Goal: Transaction & Acquisition: Purchase product/service

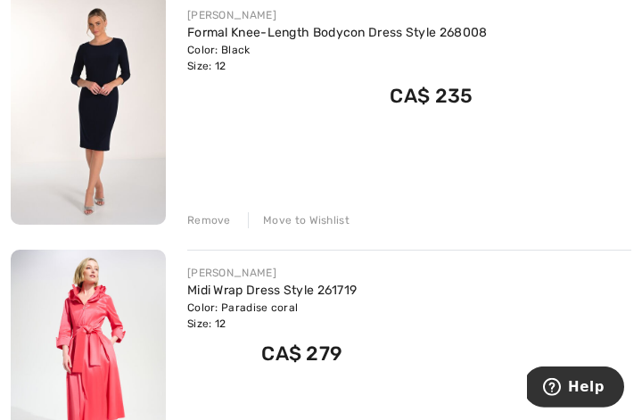
scroll to position [283, 0]
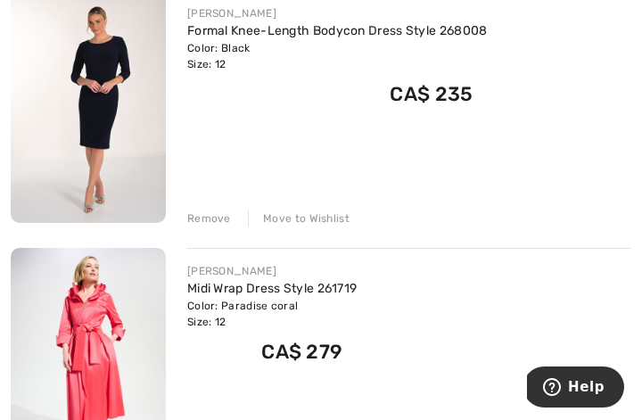
click at [214, 217] on div "Remove" at bounding box center [209, 218] width 44 height 16
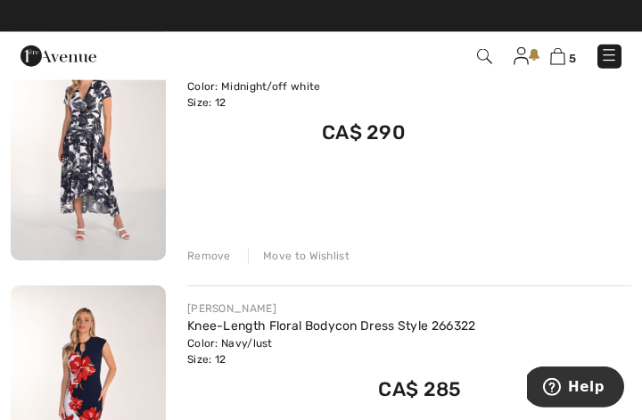
scroll to position [1013, 0]
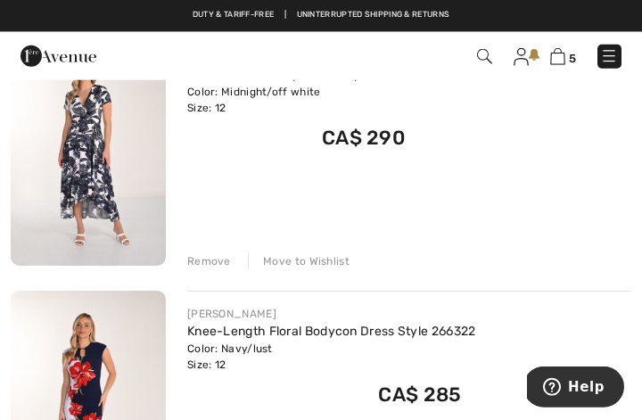
click at [215, 261] on div "Remove" at bounding box center [209, 261] width 44 height 16
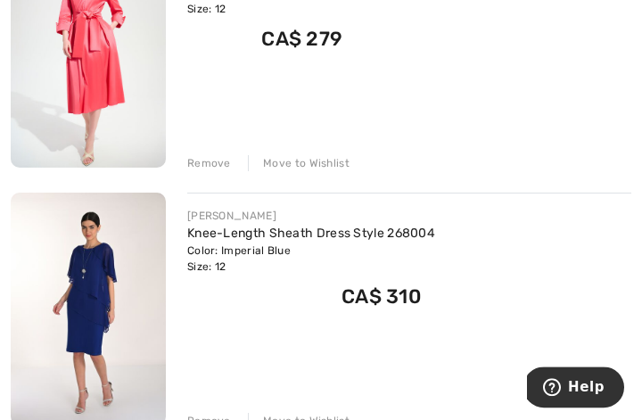
scroll to position [339, 0]
click at [108, 277] on img at bounding box center [88, 309] width 155 height 233
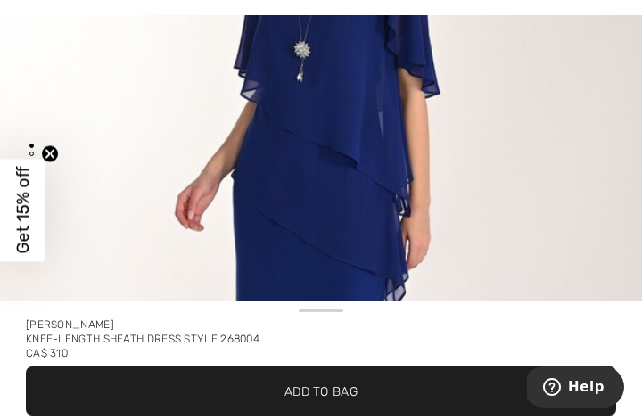
scroll to position [19, 0]
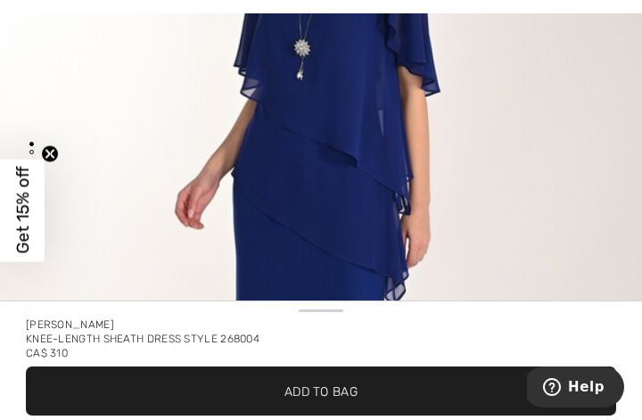
click at [375, 163] on img "1 / 2" at bounding box center [321, 205] width 642 height 963
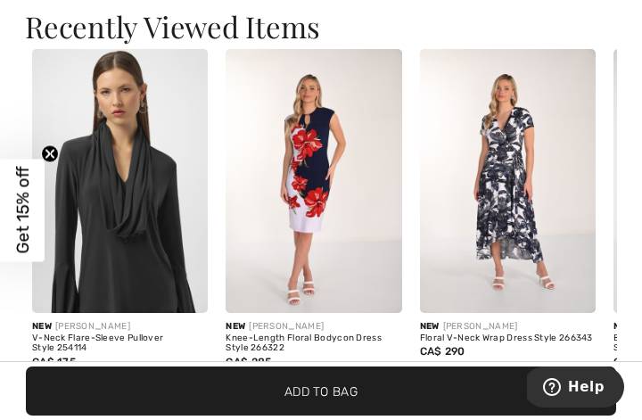
scroll to position [2003, 0]
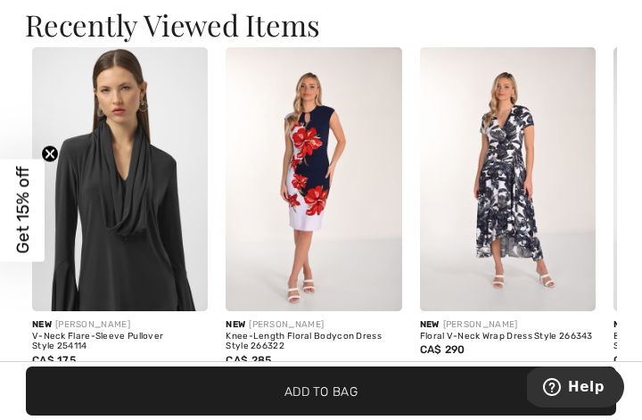
click at [543, 163] on img at bounding box center [508, 179] width 176 height 264
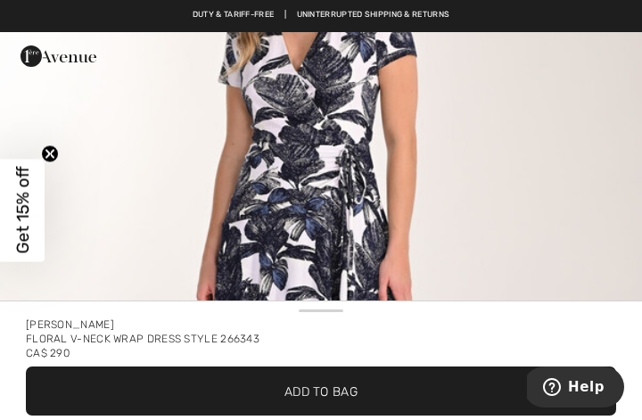
scroll to position [262, 0]
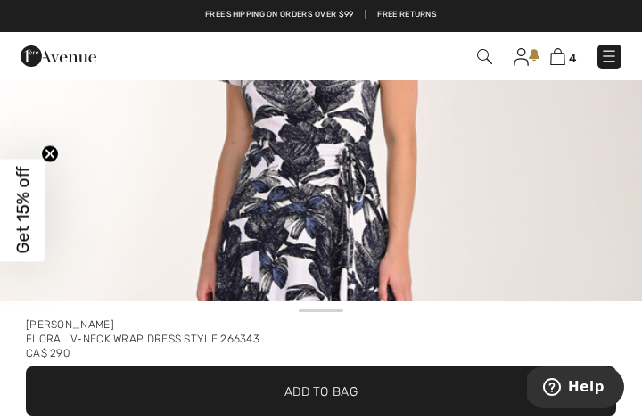
click at [554, 199] on img "1 / 2" at bounding box center [321, 251] width 642 height 962
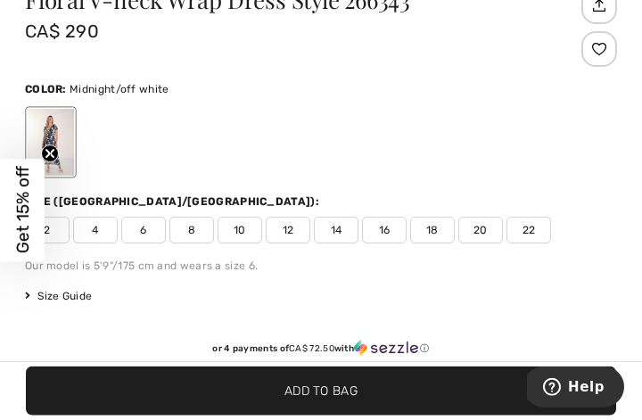
scroll to position [409, 0]
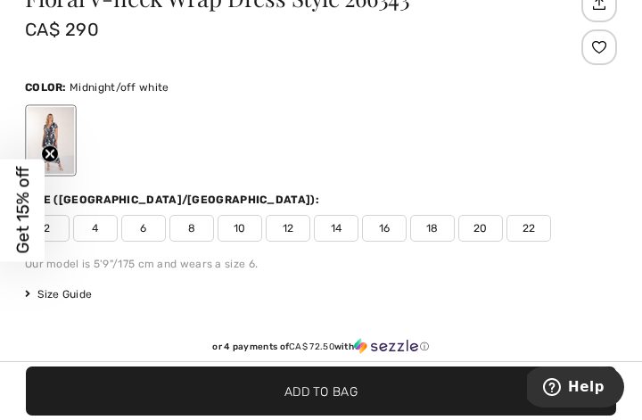
click at [297, 237] on span "12" at bounding box center [288, 228] width 45 height 27
click at [316, 400] on span "Add to Bag" at bounding box center [320, 391] width 73 height 19
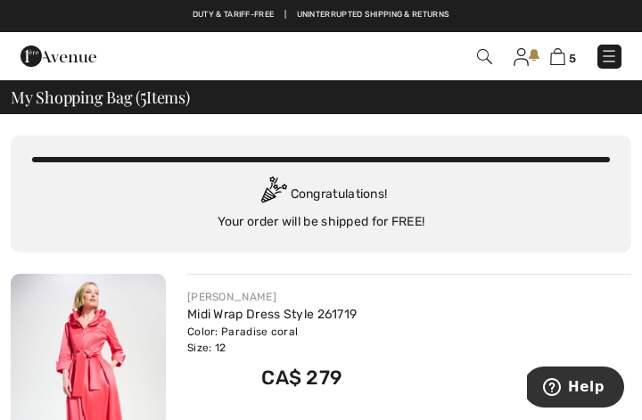
checkbox input "true"
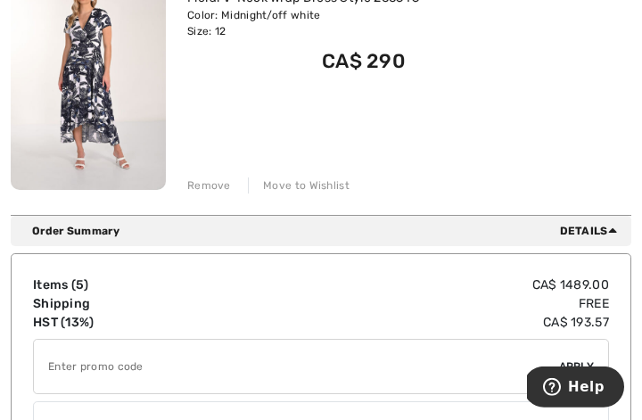
scroll to position [1347, 0]
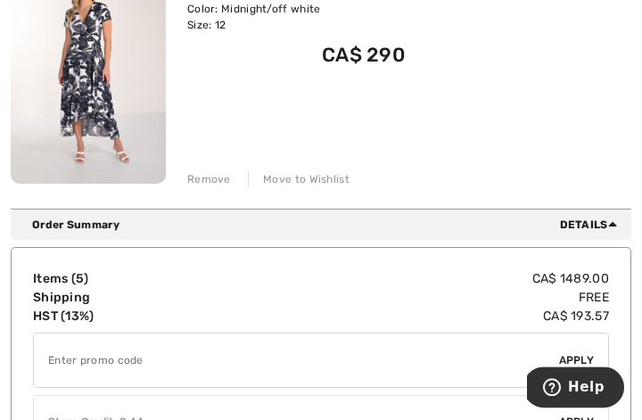
click at [598, 225] on span "Details" at bounding box center [592, 225] width 64 height 16
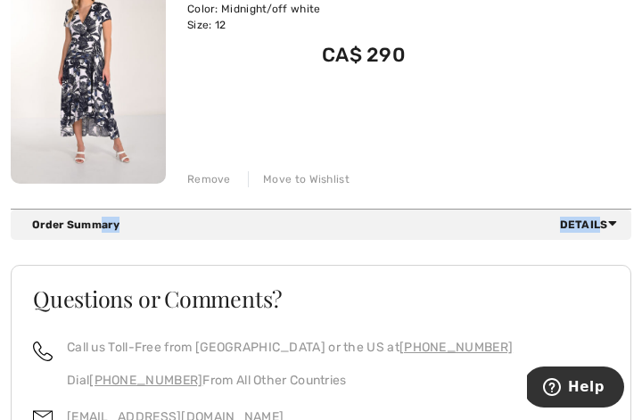
click at [601, 224] on span "Details" at bounding box center [592, 225] width 64 height 16
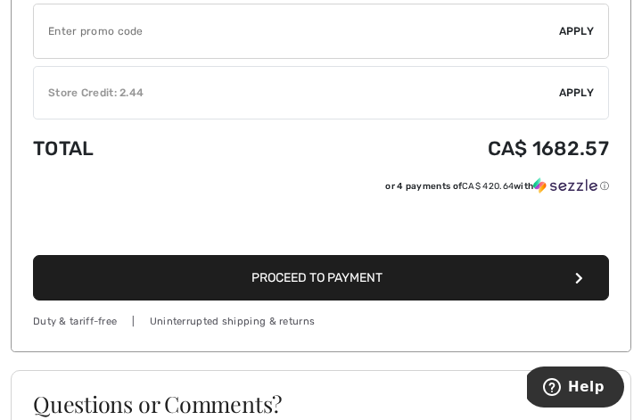
scroll to position [1683, 0]
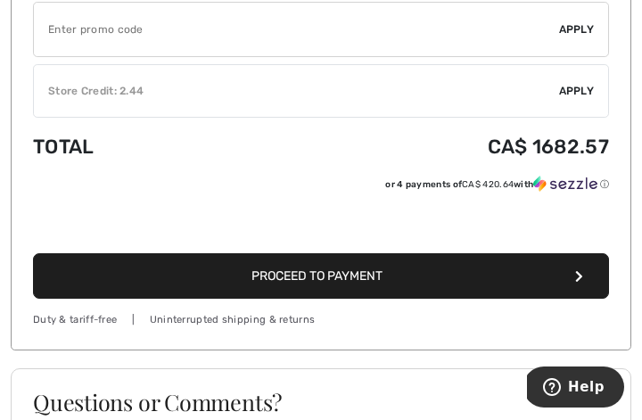
click at [374, 268] on span "Proceed to Payment" at bounding box center [316, 275] width 131 height 15
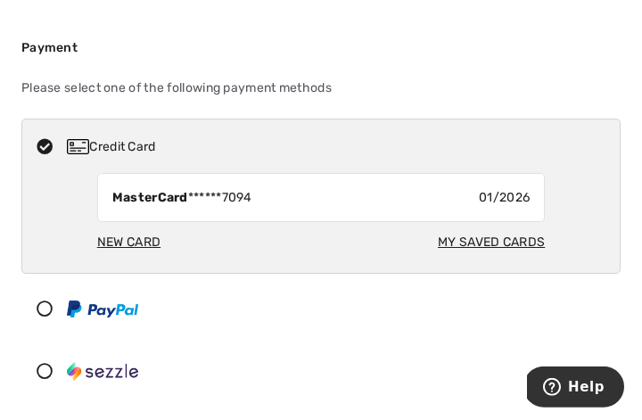
scroll to position [300, 0]
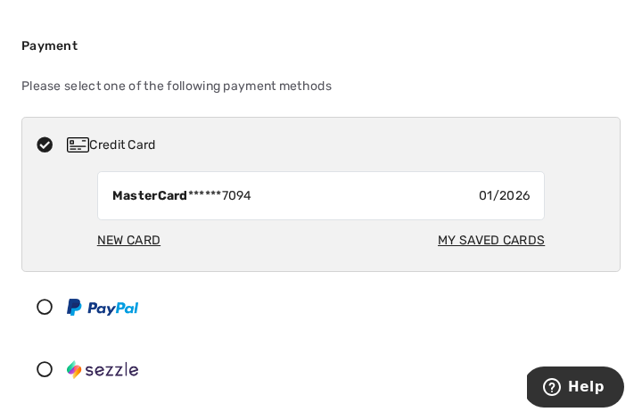
click at [492, 237] on div "My Saved Cards" at bounding box center [491, 240] width 107 height 33
radio input "true"
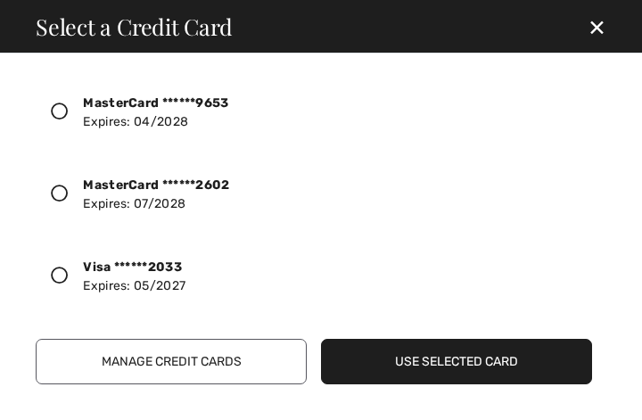
scroll to position [100, 0]
click at [64, 262] on div "Visa ******2033 Expires: 05/2027" at bounding box center [314, 276] width 556 height 68
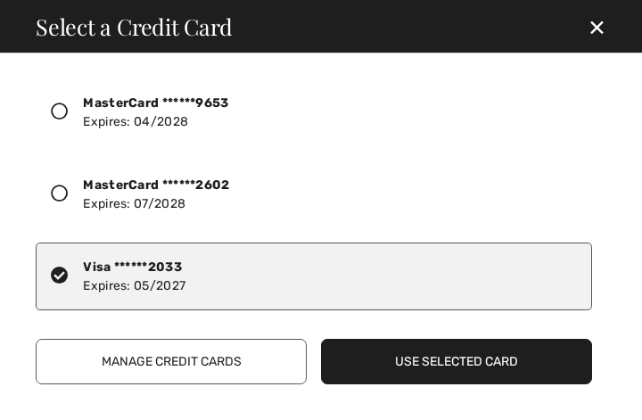
click at [479, 369] on button "Use Selected Card" at bounding box center [456, 361] width 271 height 45
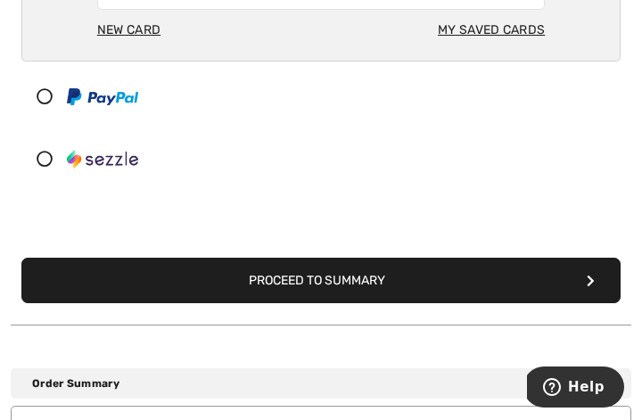
scroll to position [512, 0]
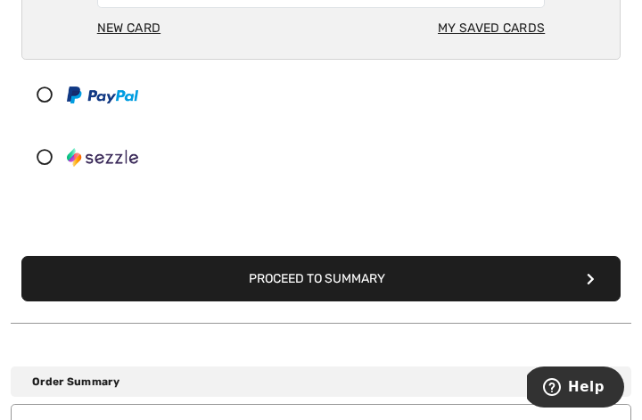
click at [421, 283] on button "Proceed to Summary" at bounding box center [320, 278] width 599 height 45
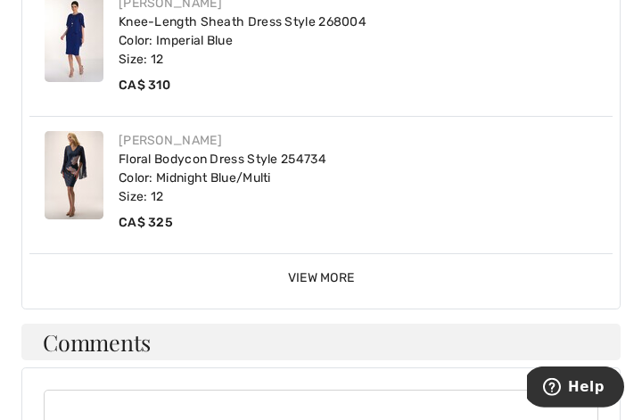
scroll to position [1360, 0]
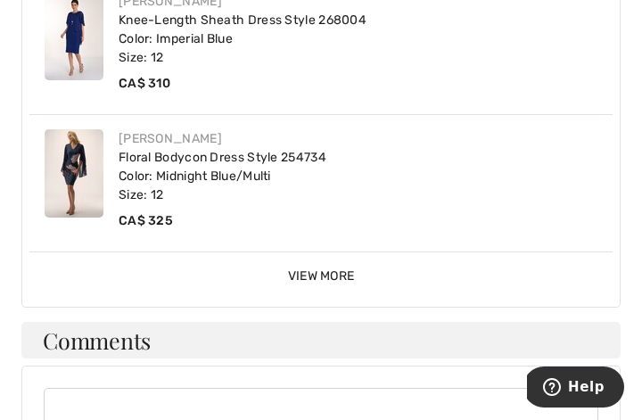
click at [339, 268] on span "View More" at bounding box center [321, 275] width 67 height 15
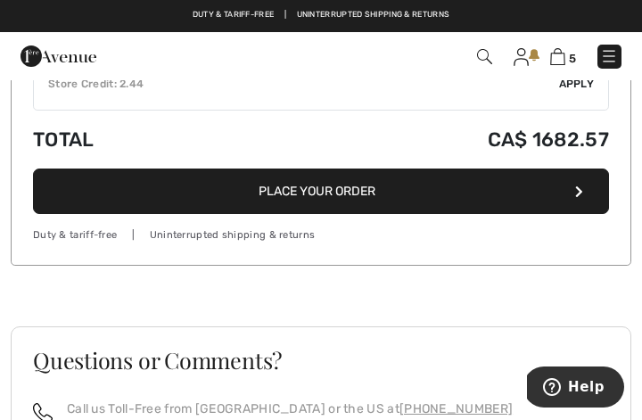
scroll to position [2334, 0]
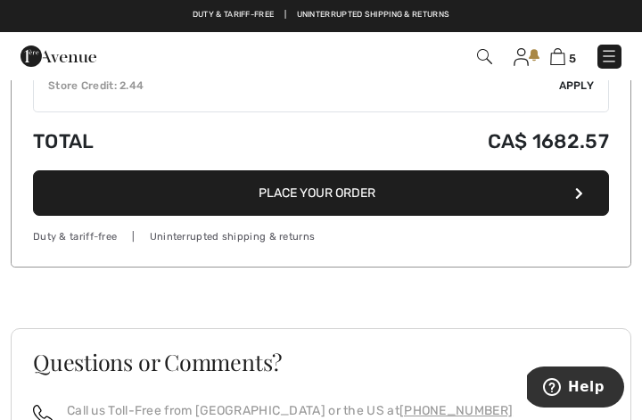
click at [396, 186] on button "Place Your Order" at bounding box center [321, 192] width 576 height 45
